Goal: Task Accomplishment & Management: Complete application form

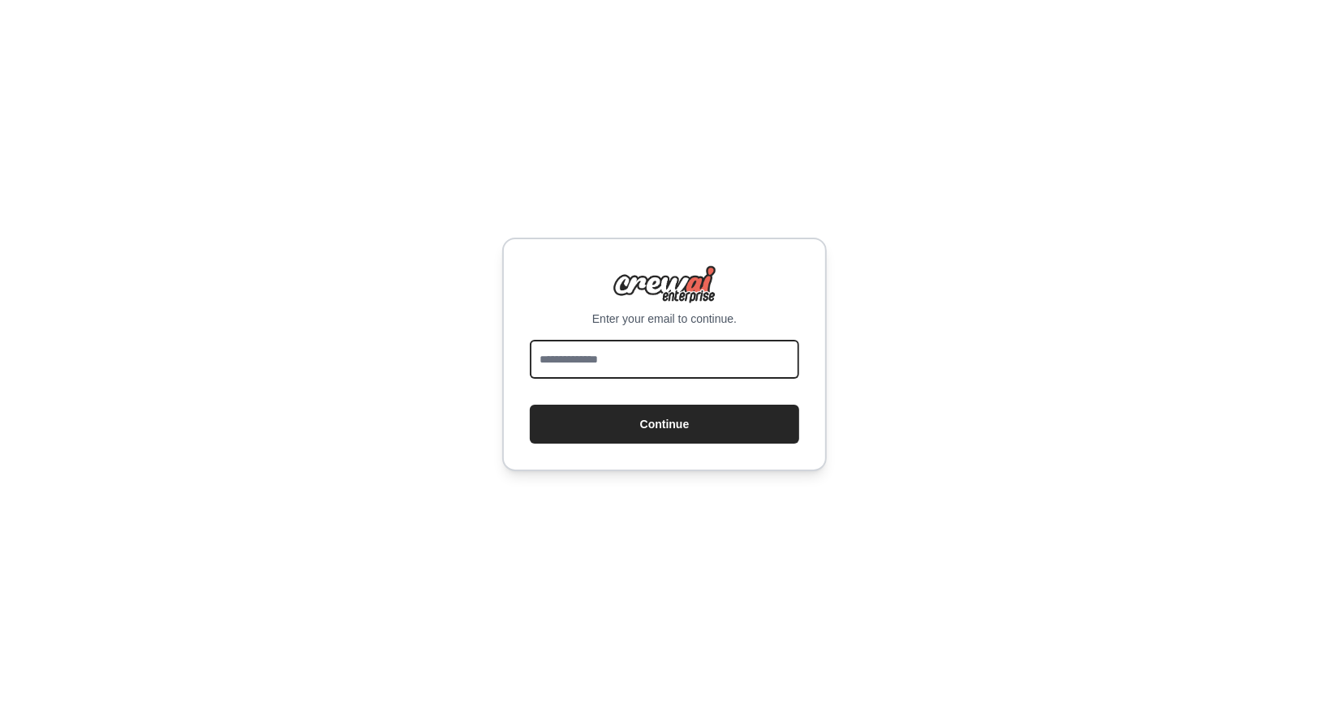
click at [652, 368] on input "email" at bounding box center [664, 359] width 269 height 39
type input "**********"
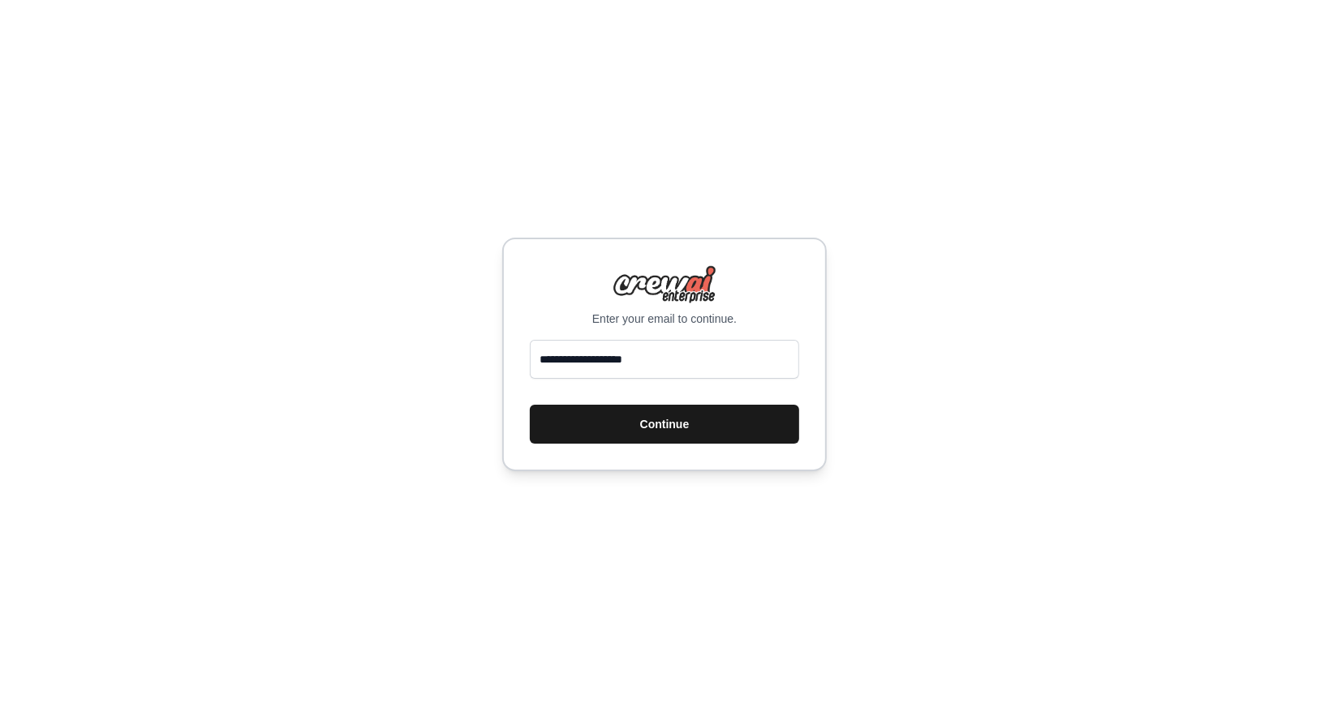
click at [658, 415] on button "Continue" at bounding box center [664, 424] width 269 height 39
click at [661, 426] on button "Continue" at bounding box center [664, 424] width 269 height 39
